Goal: Task Accomplishment & Management: Use online tool/utility

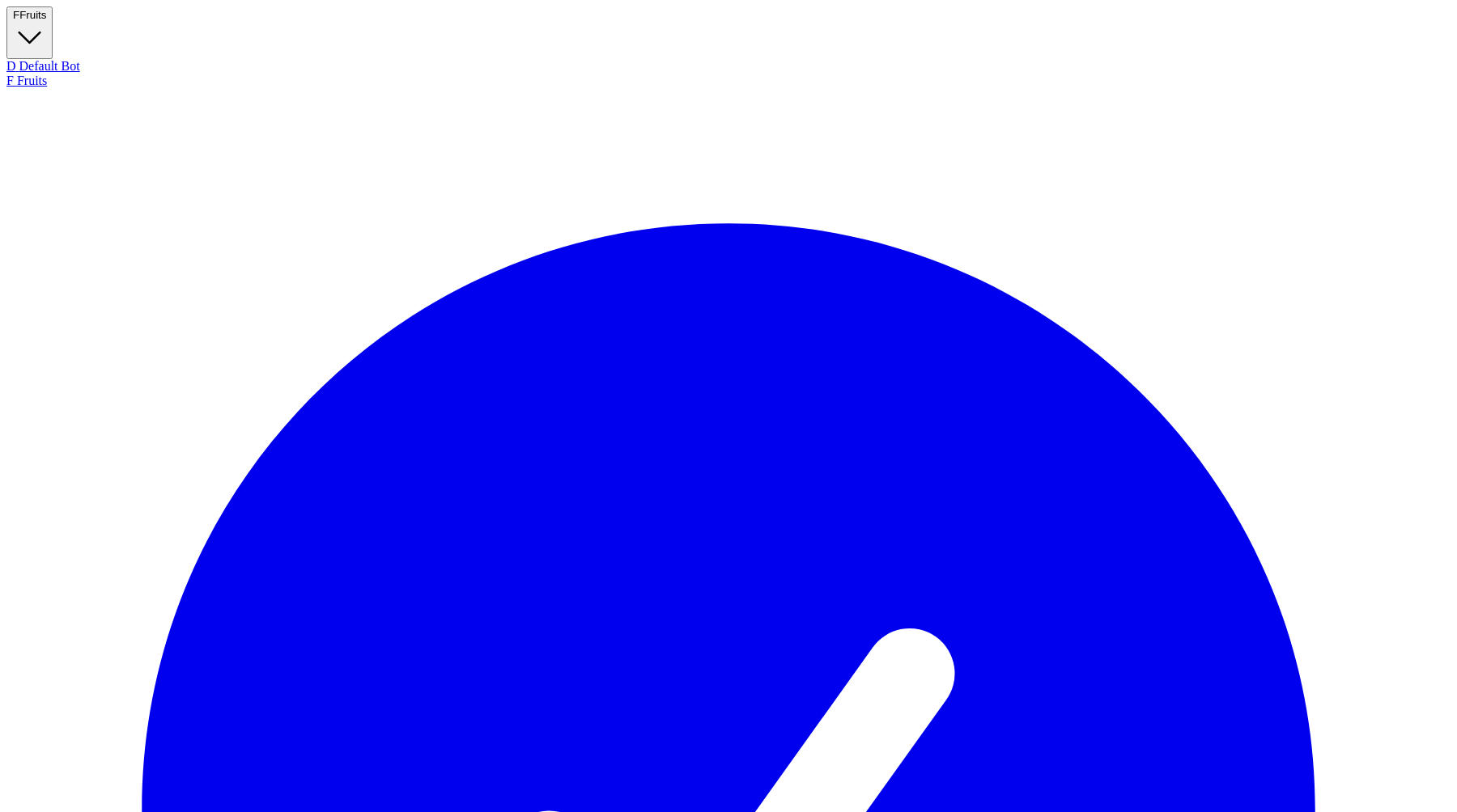
click at [52, 20] on button "F Fruits" at bounding box center [29, 32] width 46 height 52
